Goal: Information Seeking & Learning: Learn about a topic

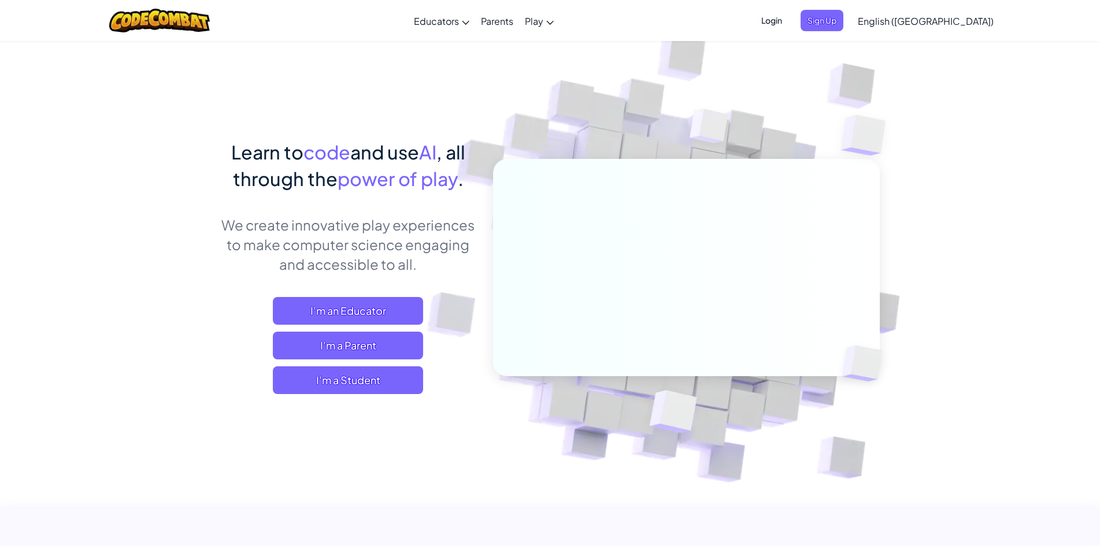
click at [972, 17] on span "English ([GEOGRAPHIC_DATA])" at bounding box center [926, 21] width 136 height 12
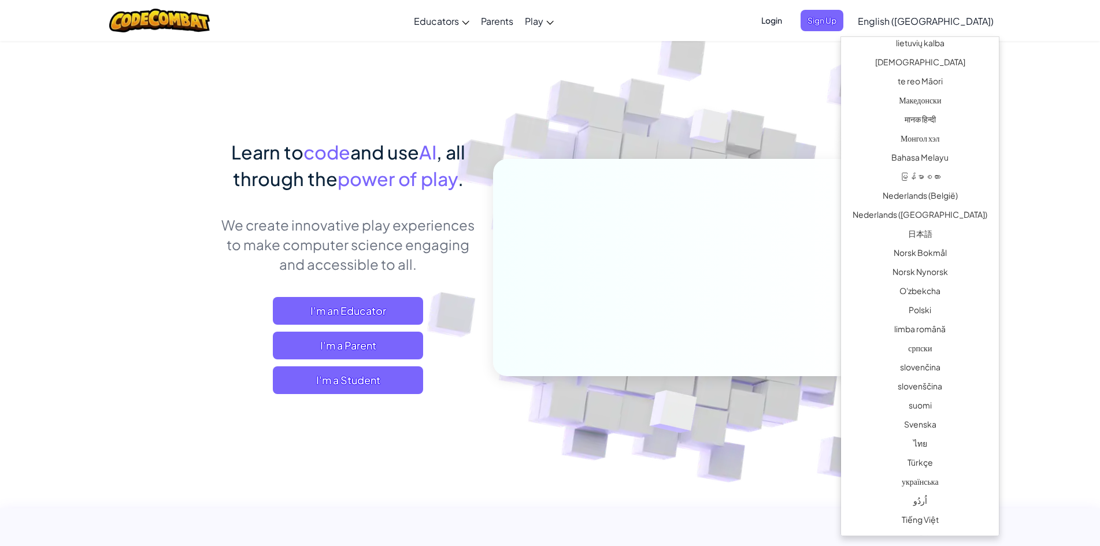
scroll to position [682, 0]
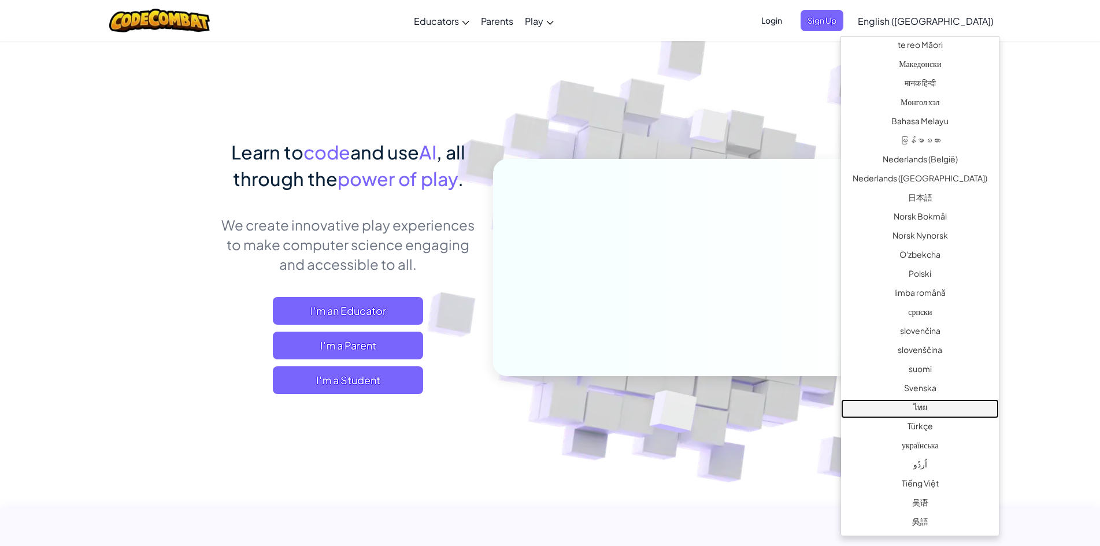
click at [921, 412] on link "ไทย" at bounding box center [920, 409] width 158 height 19
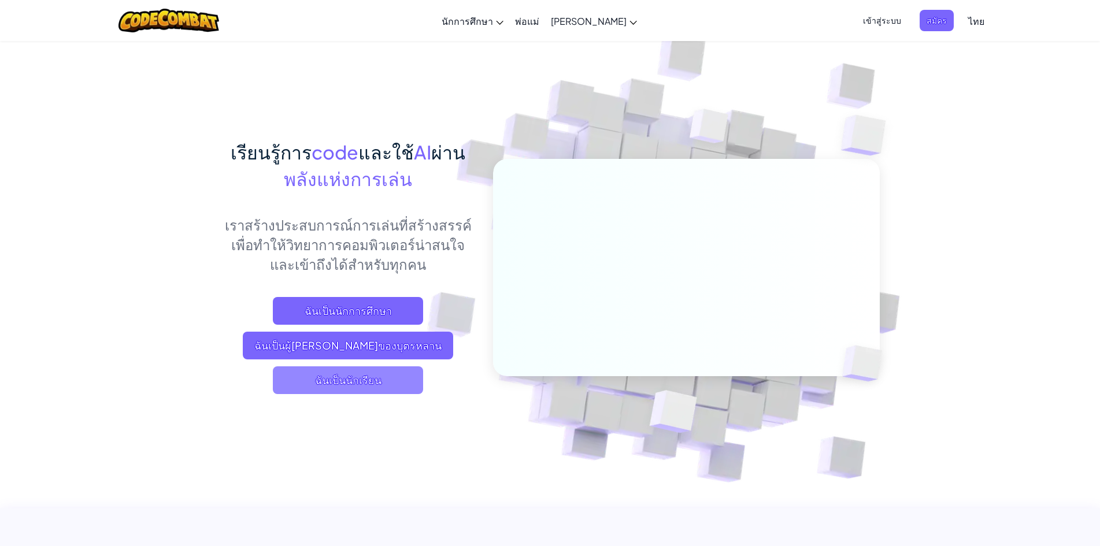
click at [415, 382] on span "ฉันเป็นนักเรียน" at bounding box center [348, 381] width 150 height 28
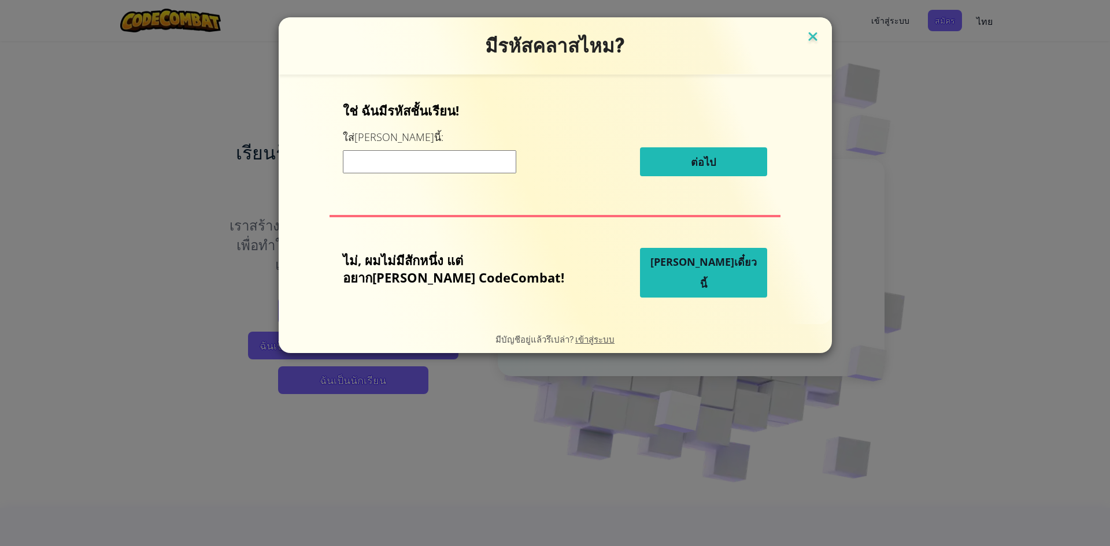
click at [805, 35] on img at bounding box center [812, 37] width 15 height 17
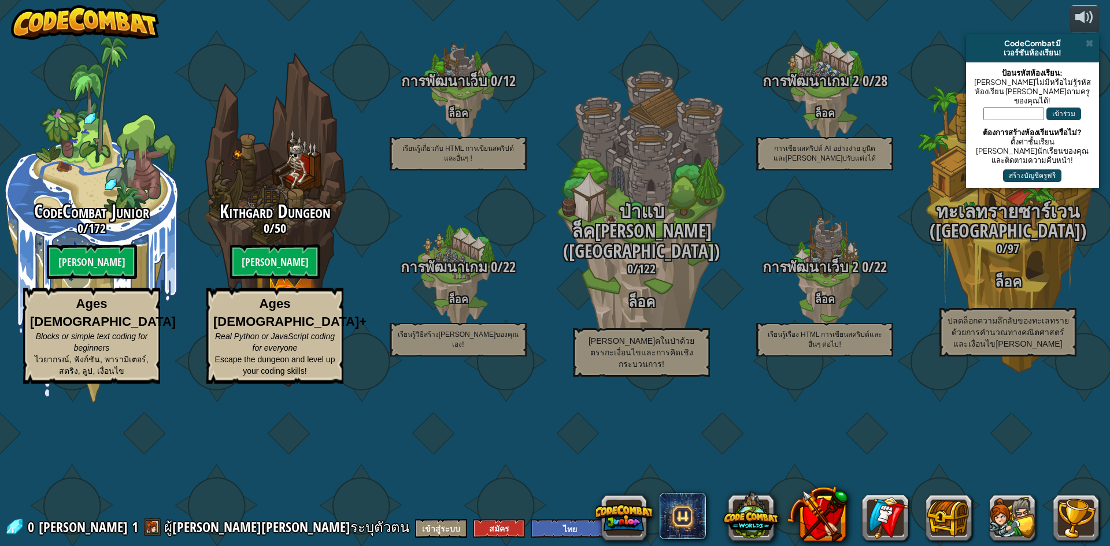
select select "th"
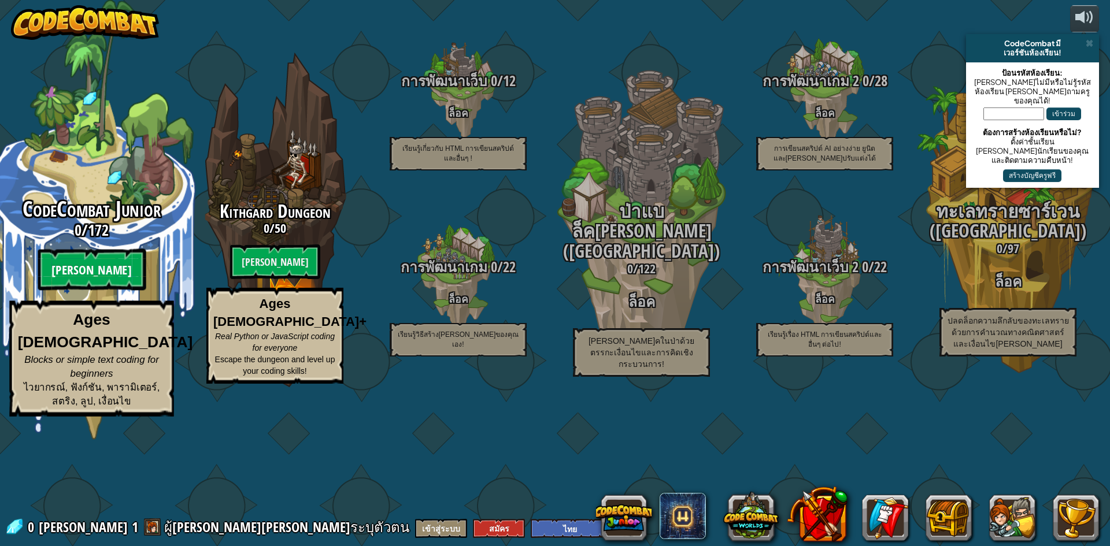
click at [94, 291] on btn "[PERSON_NAME]" at bounding box center [92, 270] width 108 height 42
select select "th"
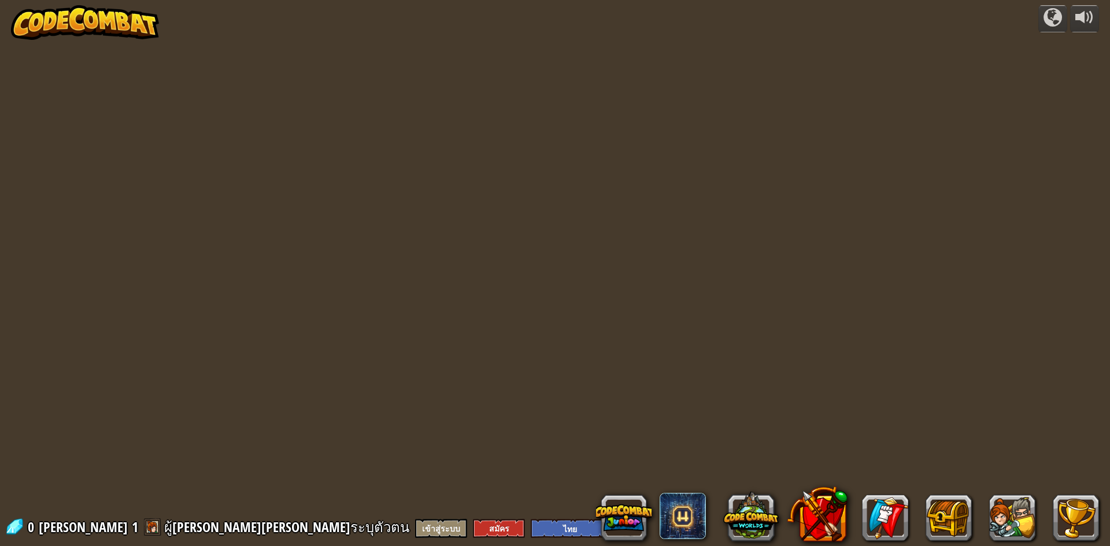
select select "th"
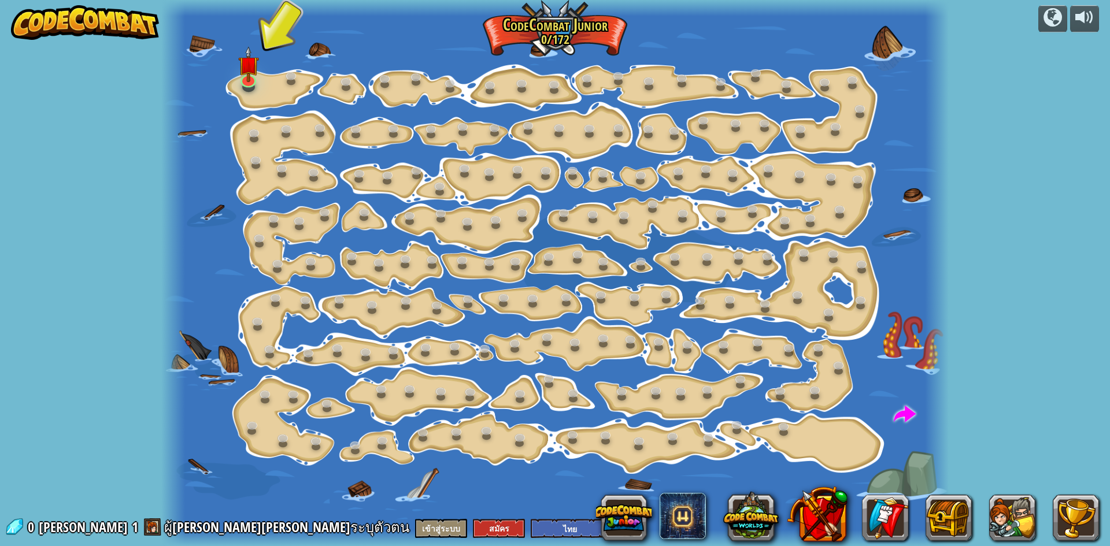
click at [262, 81] on div at bounding box center [554, 273] width 787 height 546
click at [245, 78] on img at bounding box center [248, 56] width 21 height 48
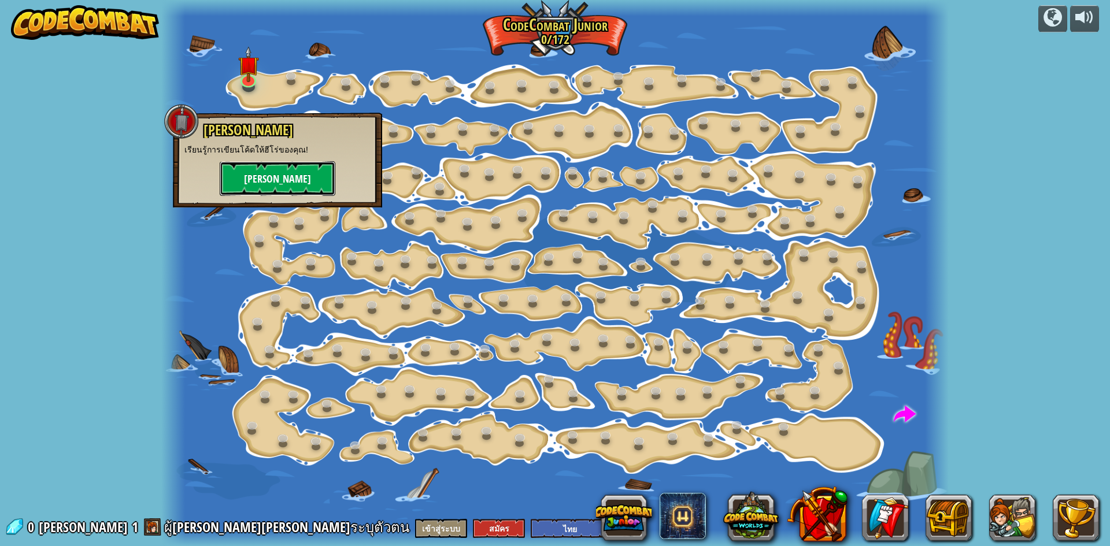
click at [296, 170] on button "[PERSON_NAME]" at bounding box center [278, 178] width 116 height 35
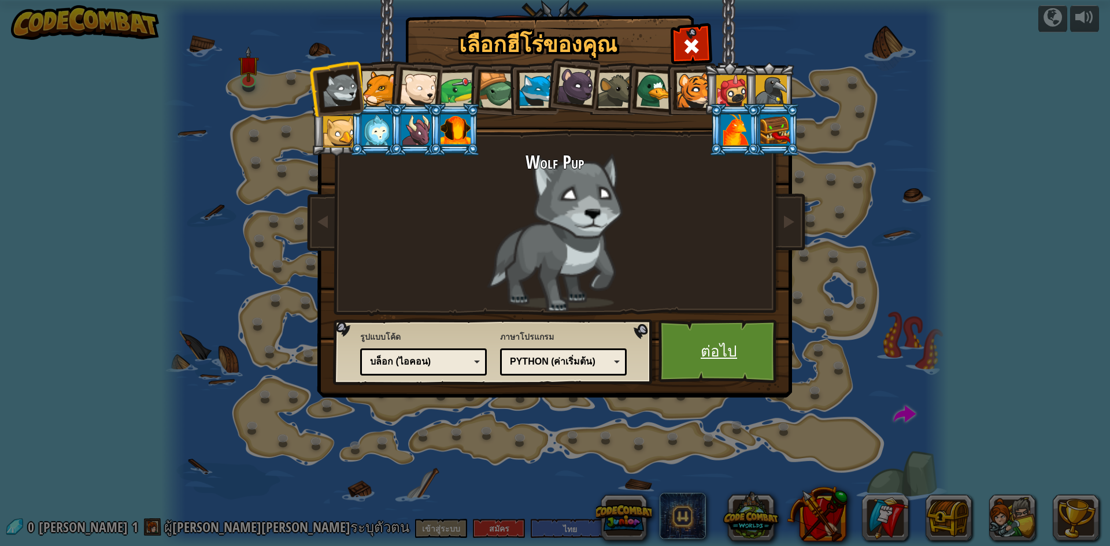
click at [755, 363] on link "ต่อไป" at bounding box center [719, 352] width 121 height 64
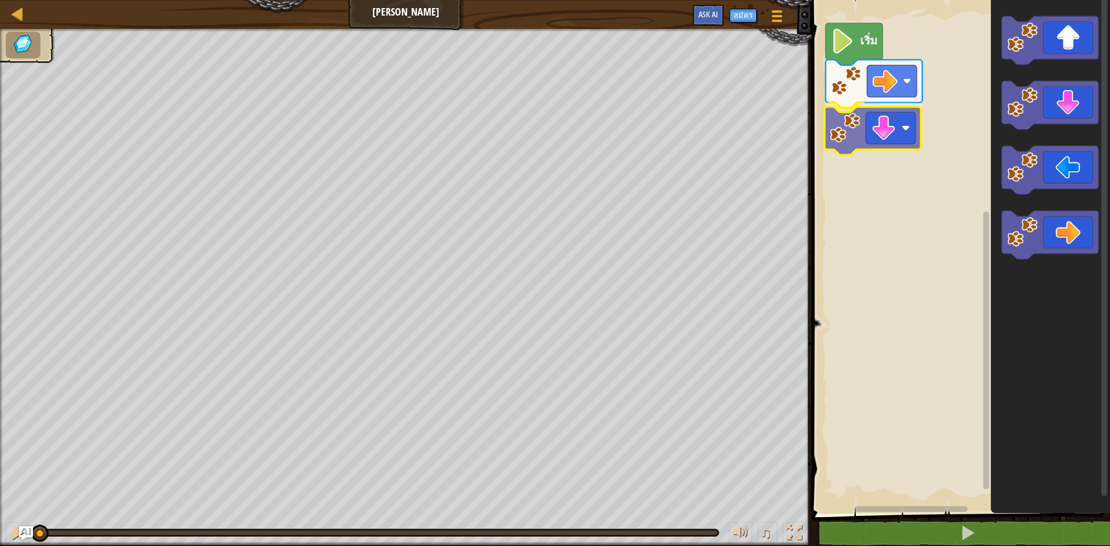
click at [903, 126] on div "เริ่ม" at bounding box center [959, 254] width 302 height 520
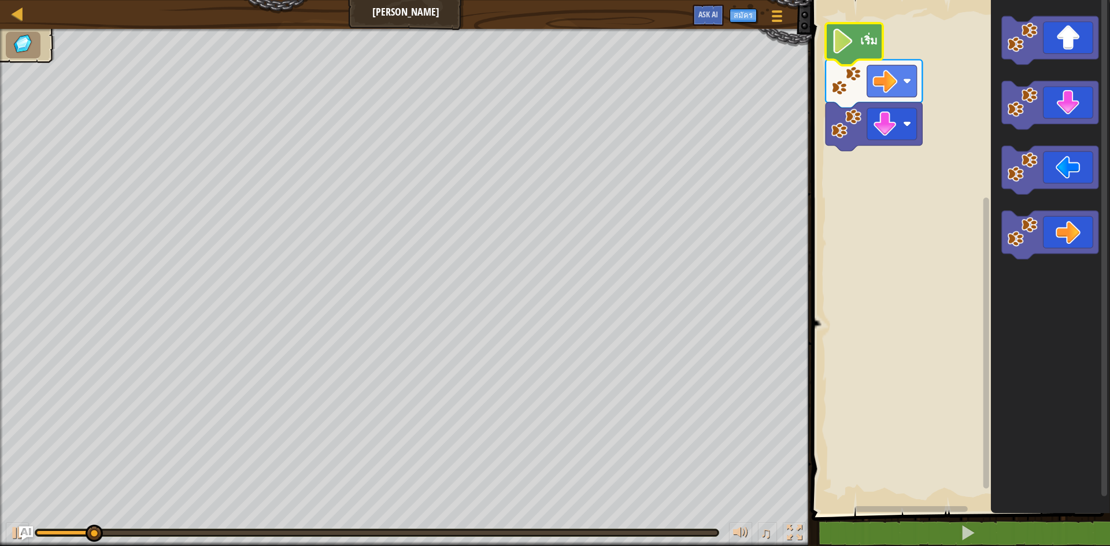
click at [854, 43] on image "พื้นที่ทำงาน Blockly" at bounding box center [843, 41] width 24 height 25
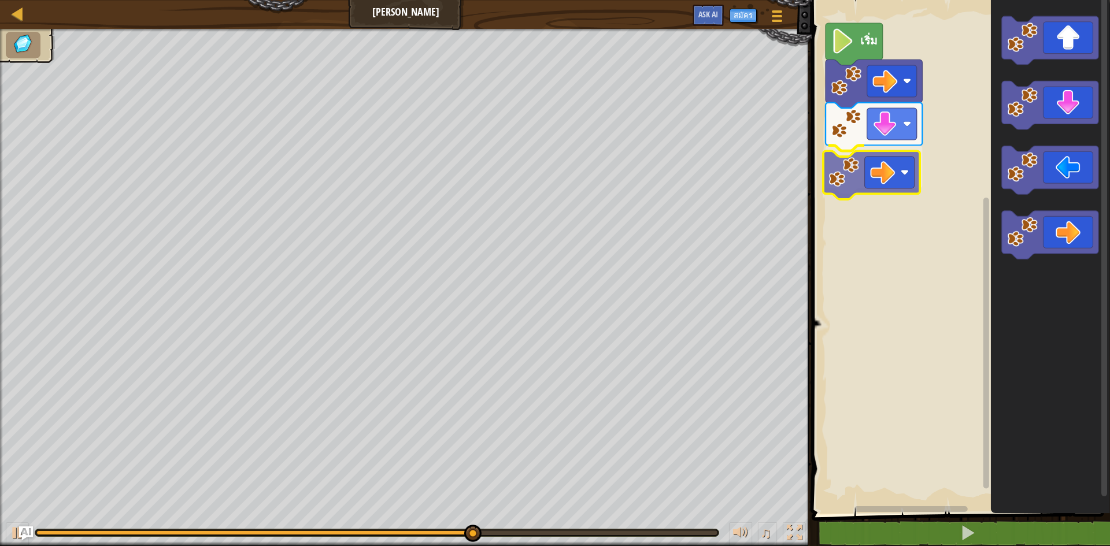
click at [885, 171] on div "เริ่ม" at bounding box center [959, 254] width 302 height 520
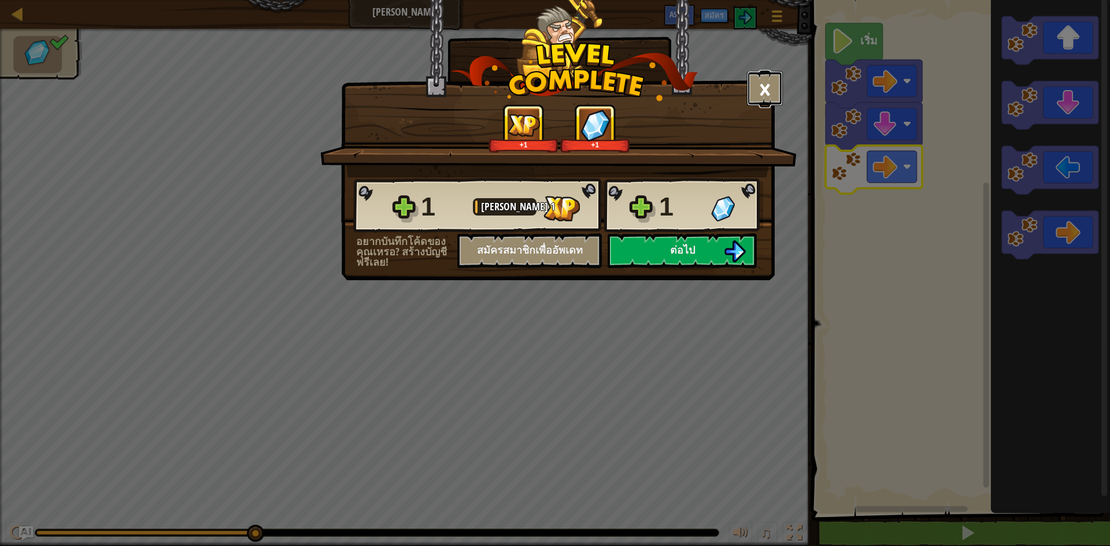
click at [773, 83] on button "×" at bounding box center [765, 88] width 36 height 35
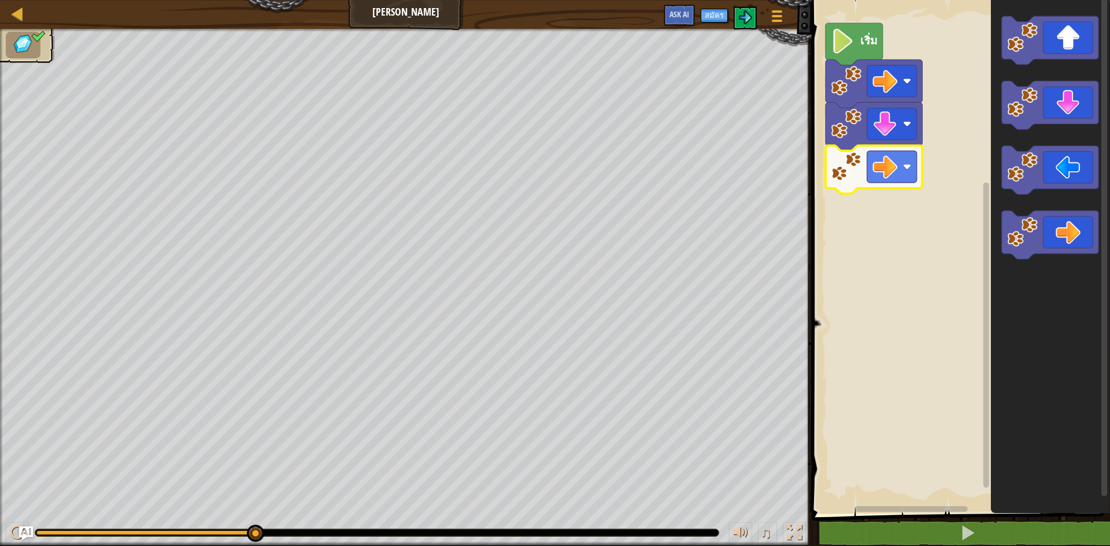
select select "th"
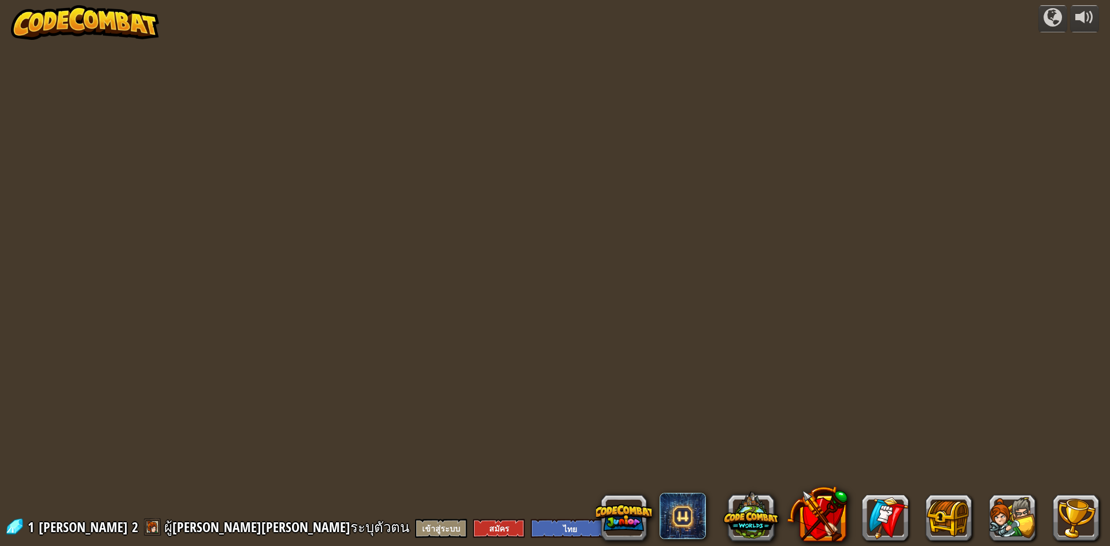
select select "th"
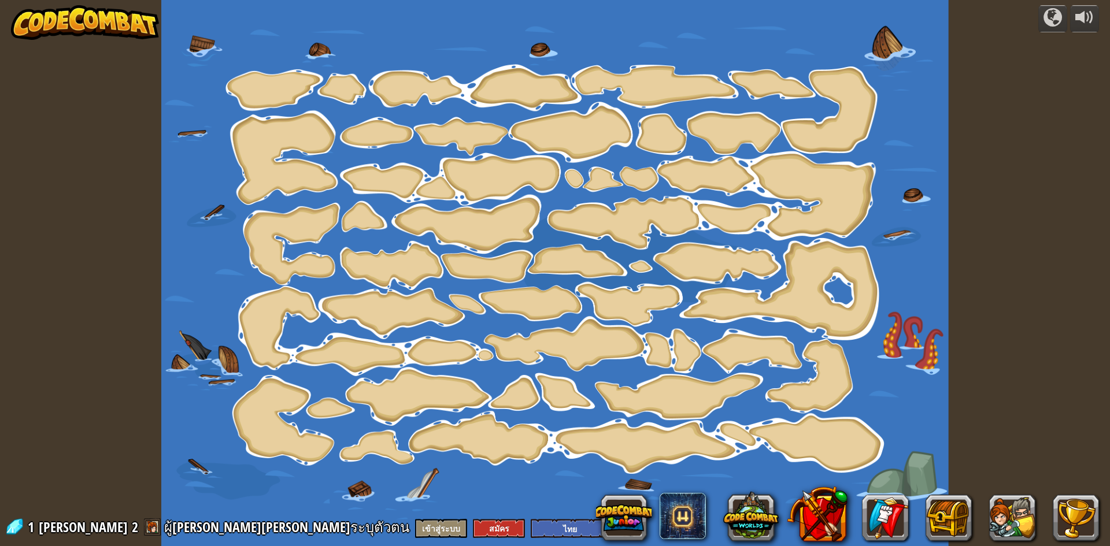
select select "th"
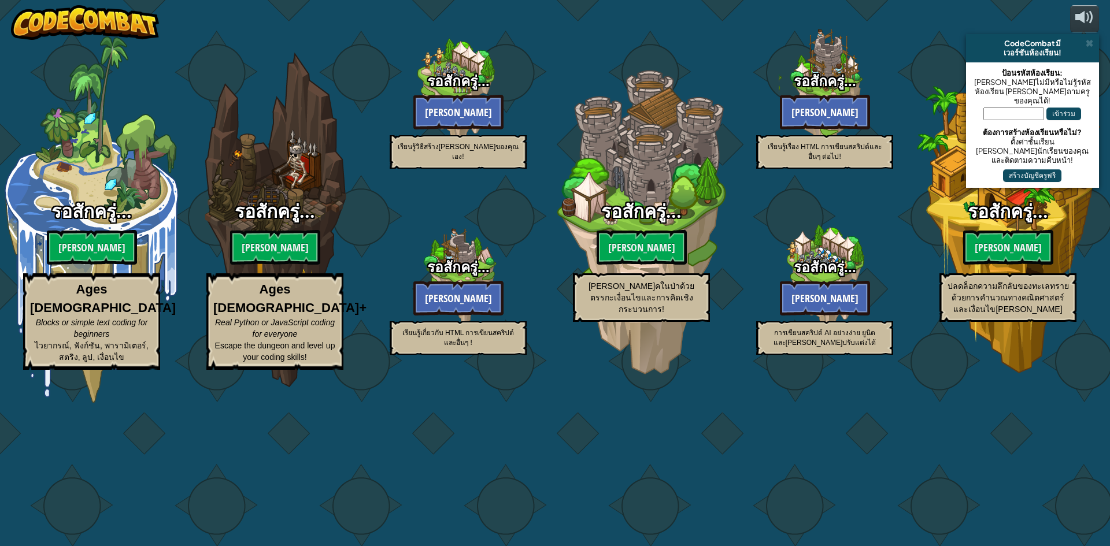
select select "th"
